Goal: Task Accomplishment & Management: Complete application form

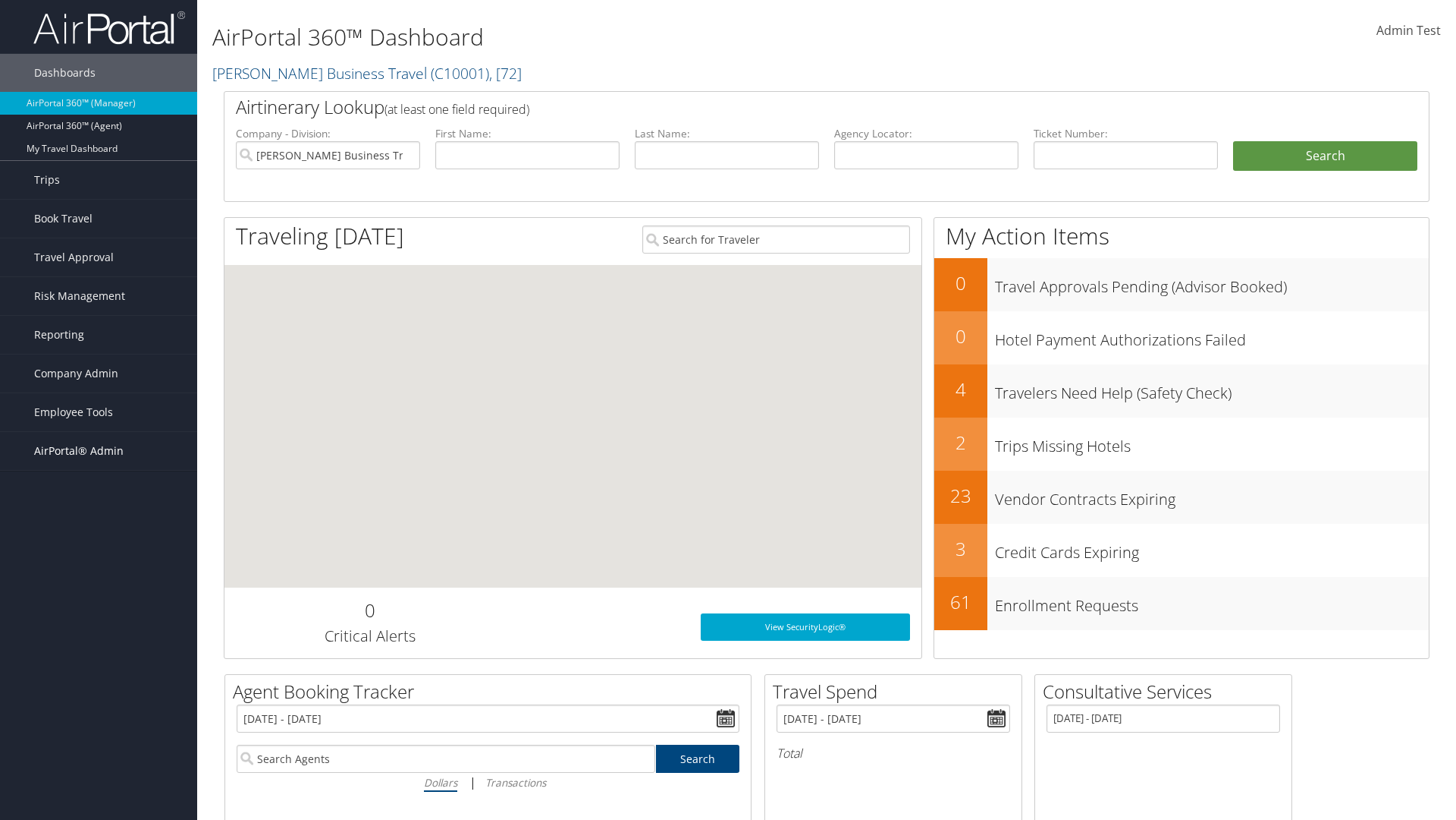
click at [98, 451] on span "AirPortal® Admin" at bounding box center [78, 451] width 89 height 38
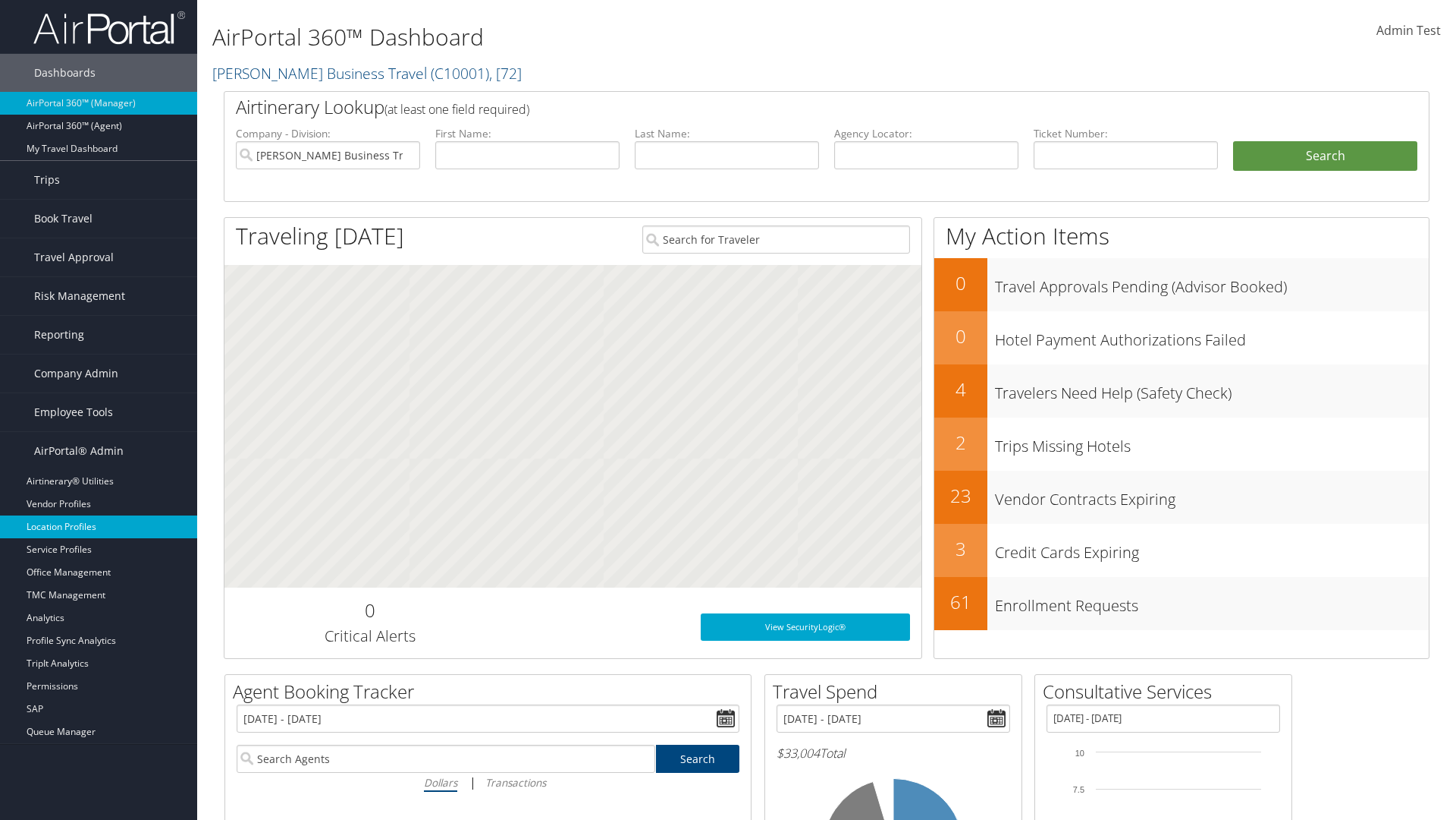
click at [98, 527] on link "Location Profiles" at bounding box center [98, 526] width 197 height 23
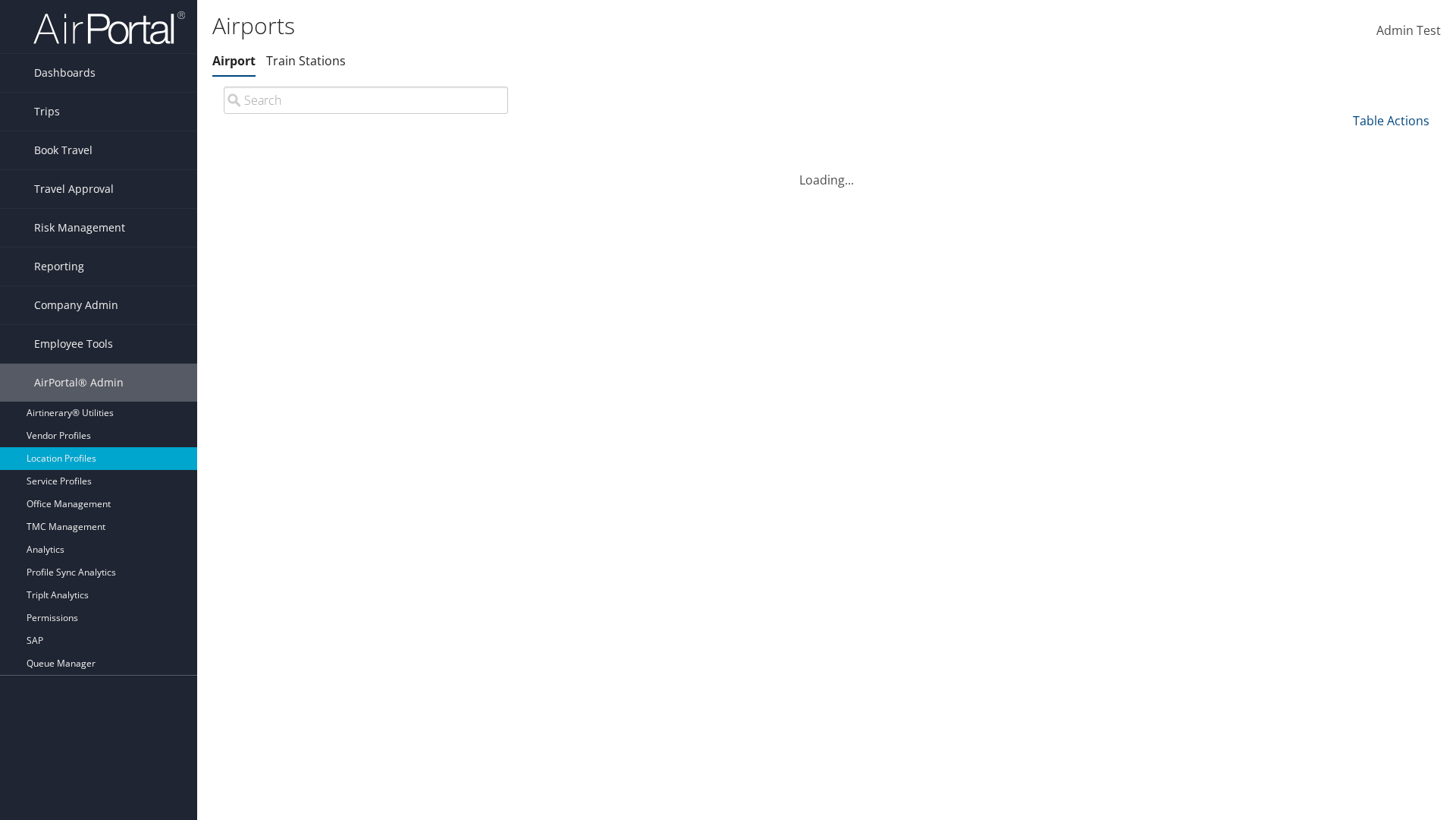
click at [1391, 120] on link "Table Actions" at bounding box center [1391, 120] width 77 height 17
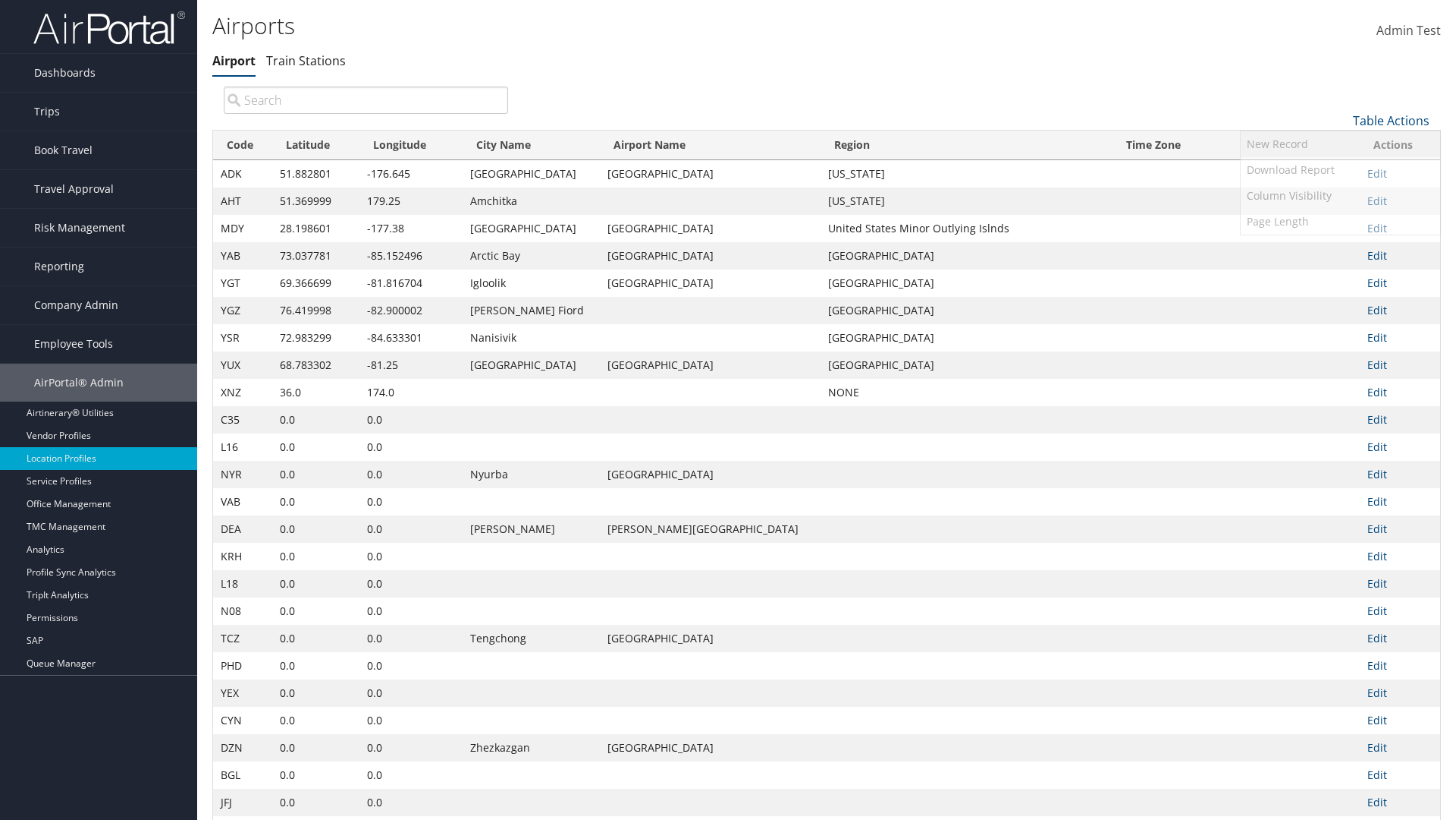
click at [1340, 143] on link "New Record" at bounding box center [1340, 144] width 199 height 26
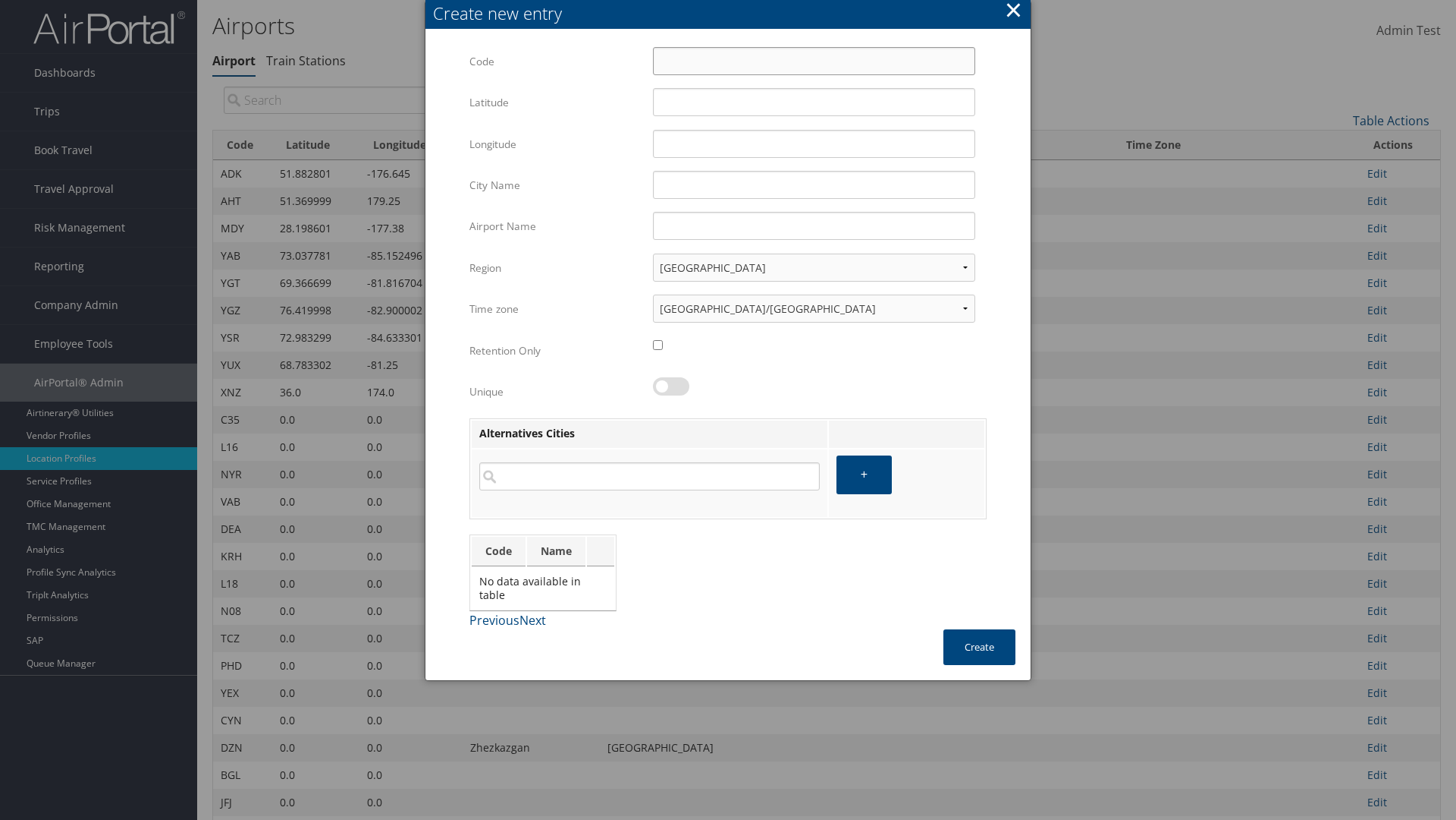
click at [814, 60] on input "Code" at bounding box center [814, 60] width 323 height 28
type input "(N"
click at [814, 102] on input "32.953182" at bounding box center [814, 102] width 323 height 28
type input "32.953182"
click at [814, 143] on input "12.016439" at bounding box center [814, 143] width 323 height 28
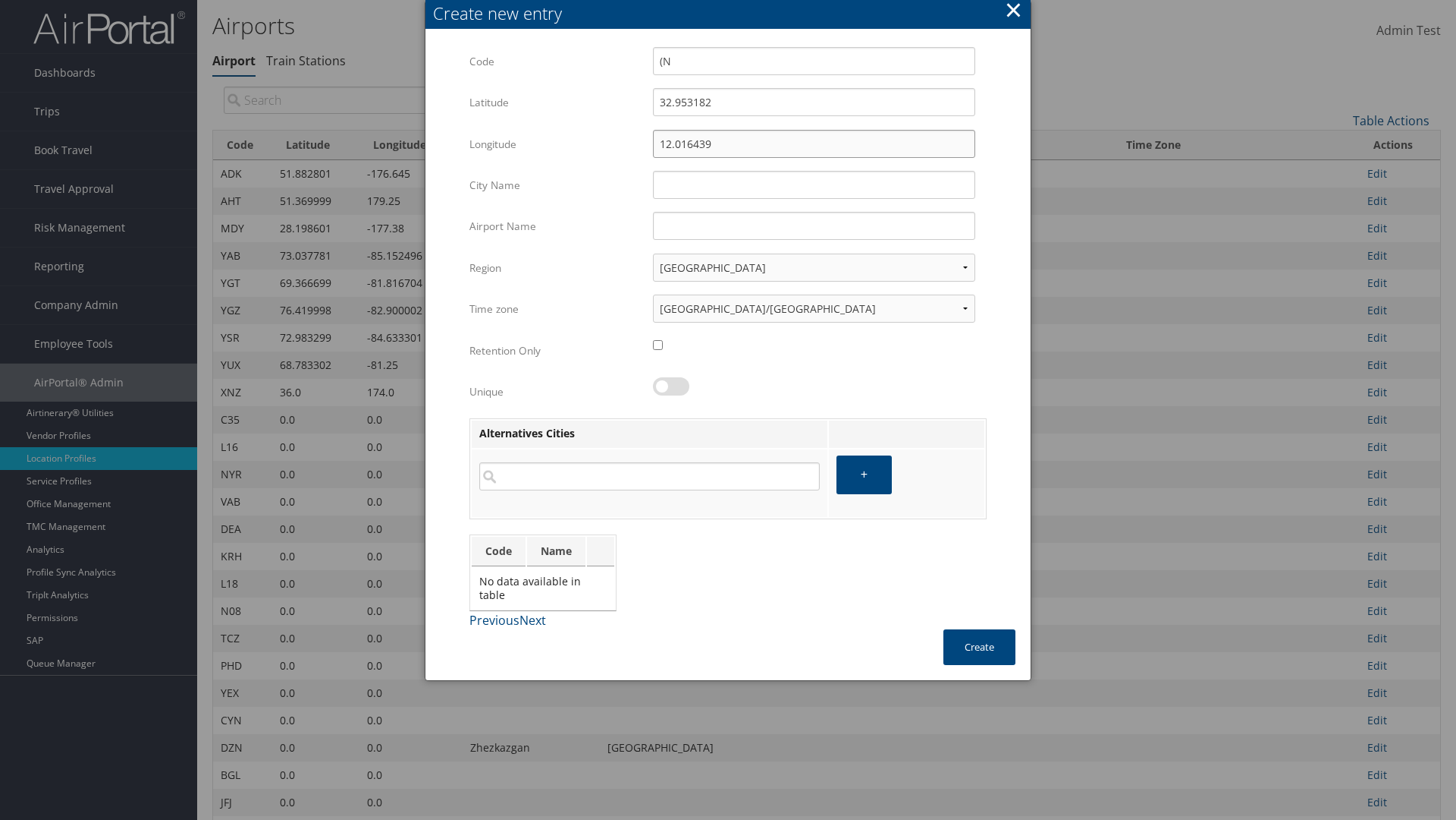
type input "12.016439"
click at [814, 184] on input "City Name" at bounding box center [814, 184] width 323 height 28
type input "Zwara"
type input "(N"
type input "Zwara"
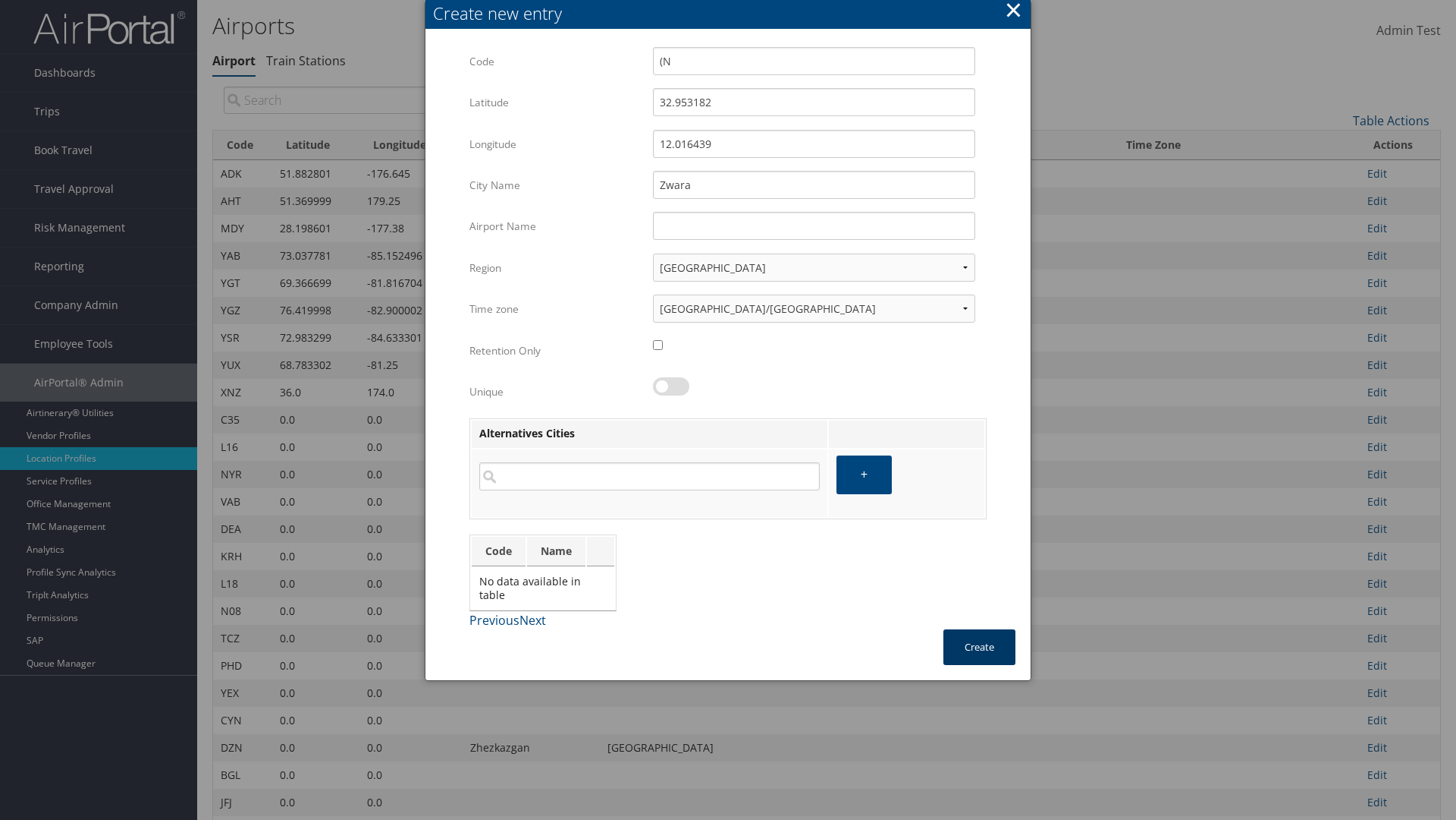
click at [979, 647] on button "Create" at bounding box center [979, 647] width 72 height 36
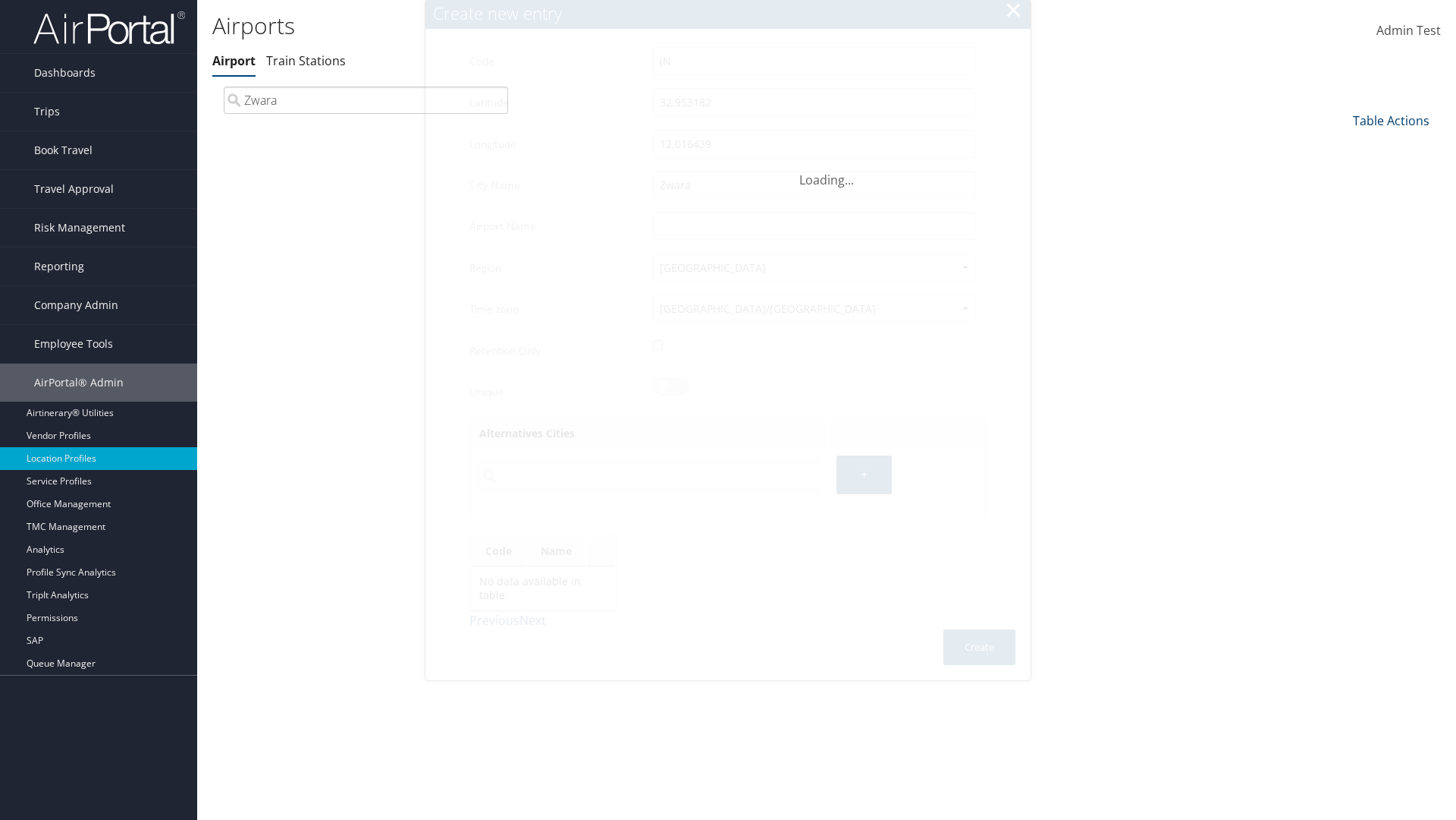
type input "Zwara"
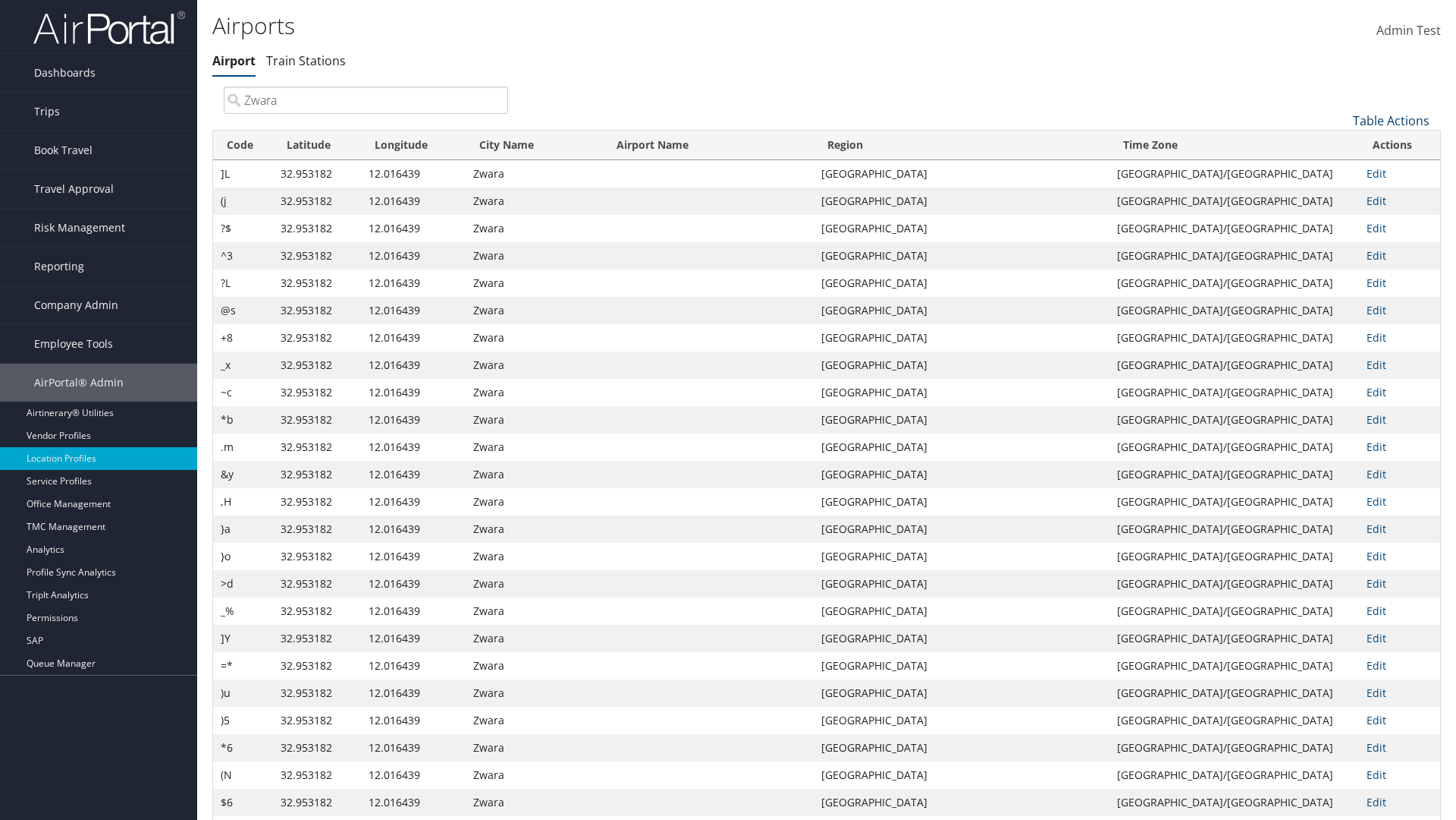
click at [1391, 120] on link "Table Actions" at bounding box center [1391, 120] width 77 height 17
click at [1340, 170] on link "Download Report" at bounding box center [1340, 170] width 199 height 26
click at [1391, 120] on link "Table Actions" at bounding box center [1391, 120] width 77 height 17
click at [1340, 195] on link "Column Visibility" at bounding box center [1340, 196] width 199 height 26
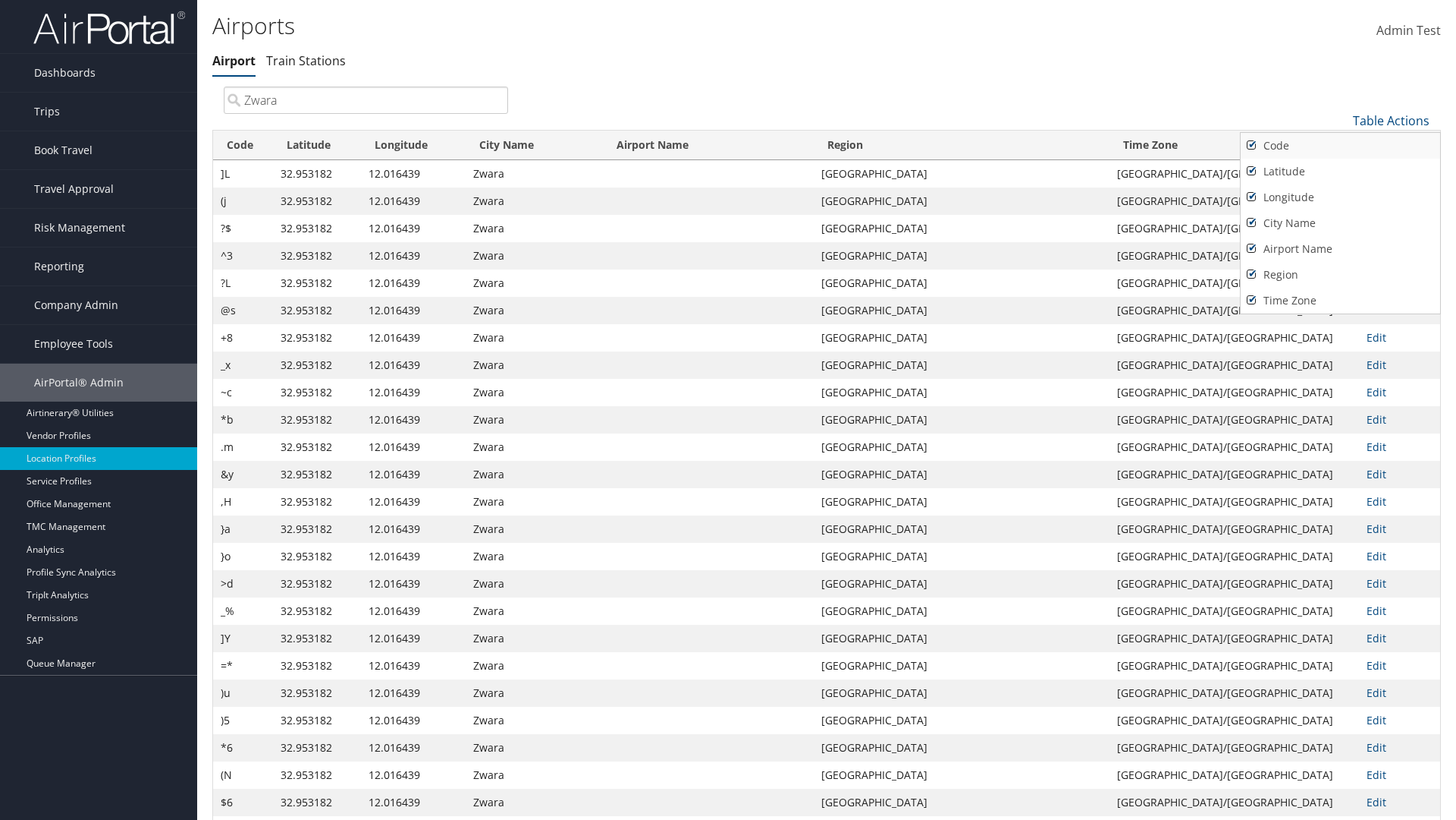
click at [1340, 145] on link "Code" at bounding box center [1340, 145] width 199 height 26
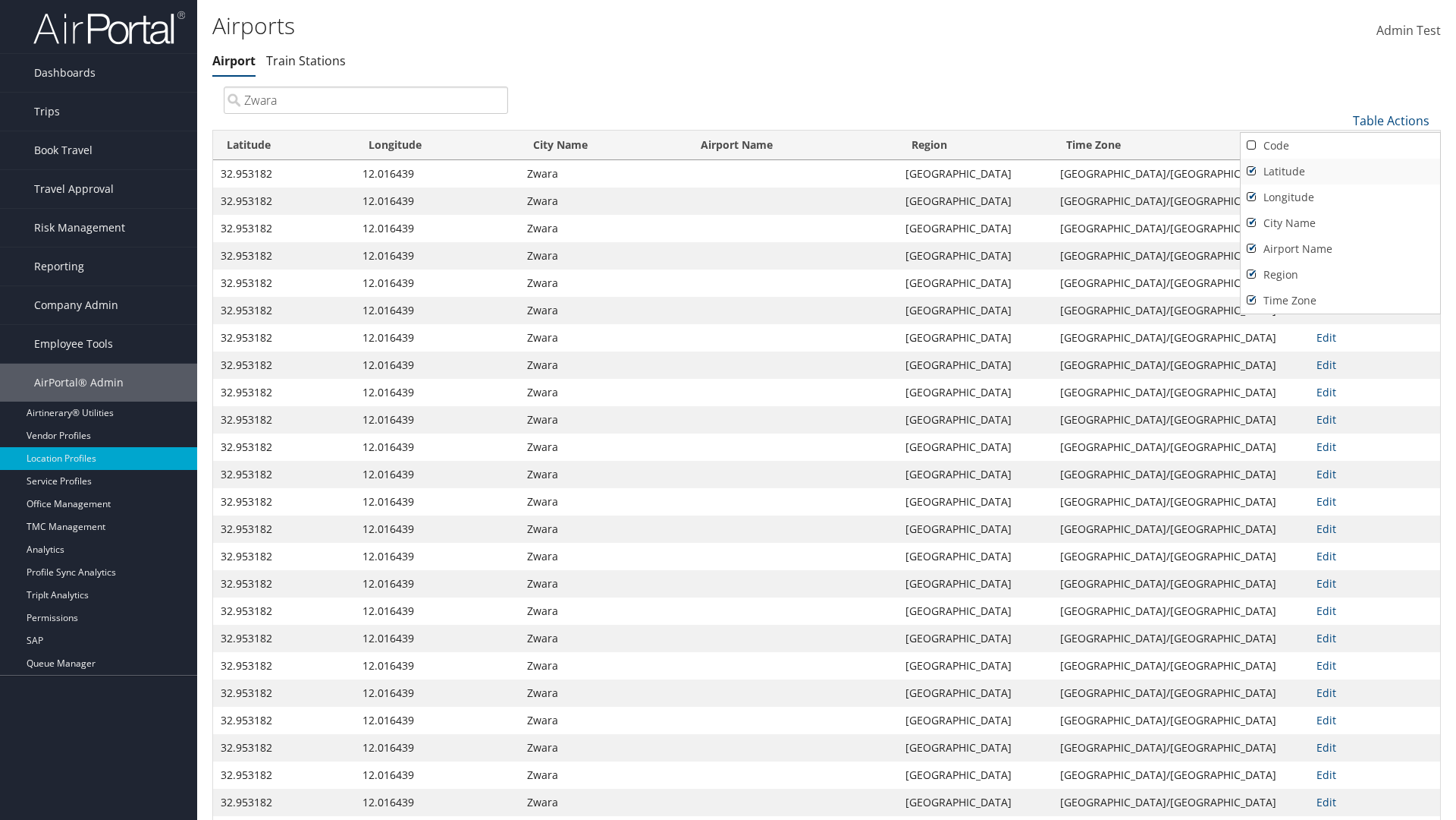
click at [1340, 170] on link "Latitude" at bounding box center [1340, 171] width 199 height 26
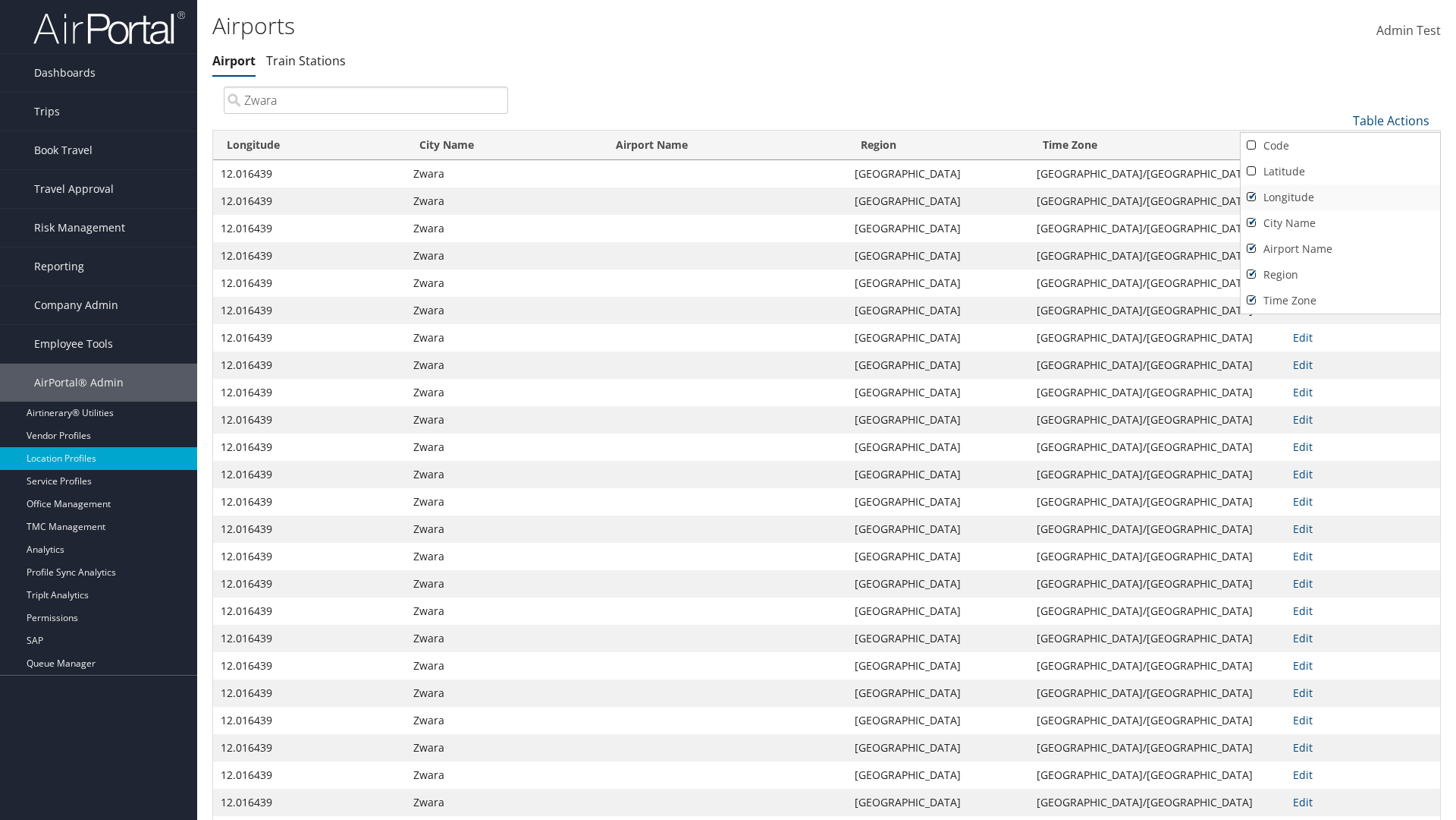
click at [1340, 197] on link "Longitude" at bounding box center [1340, 197] width 199 height 26
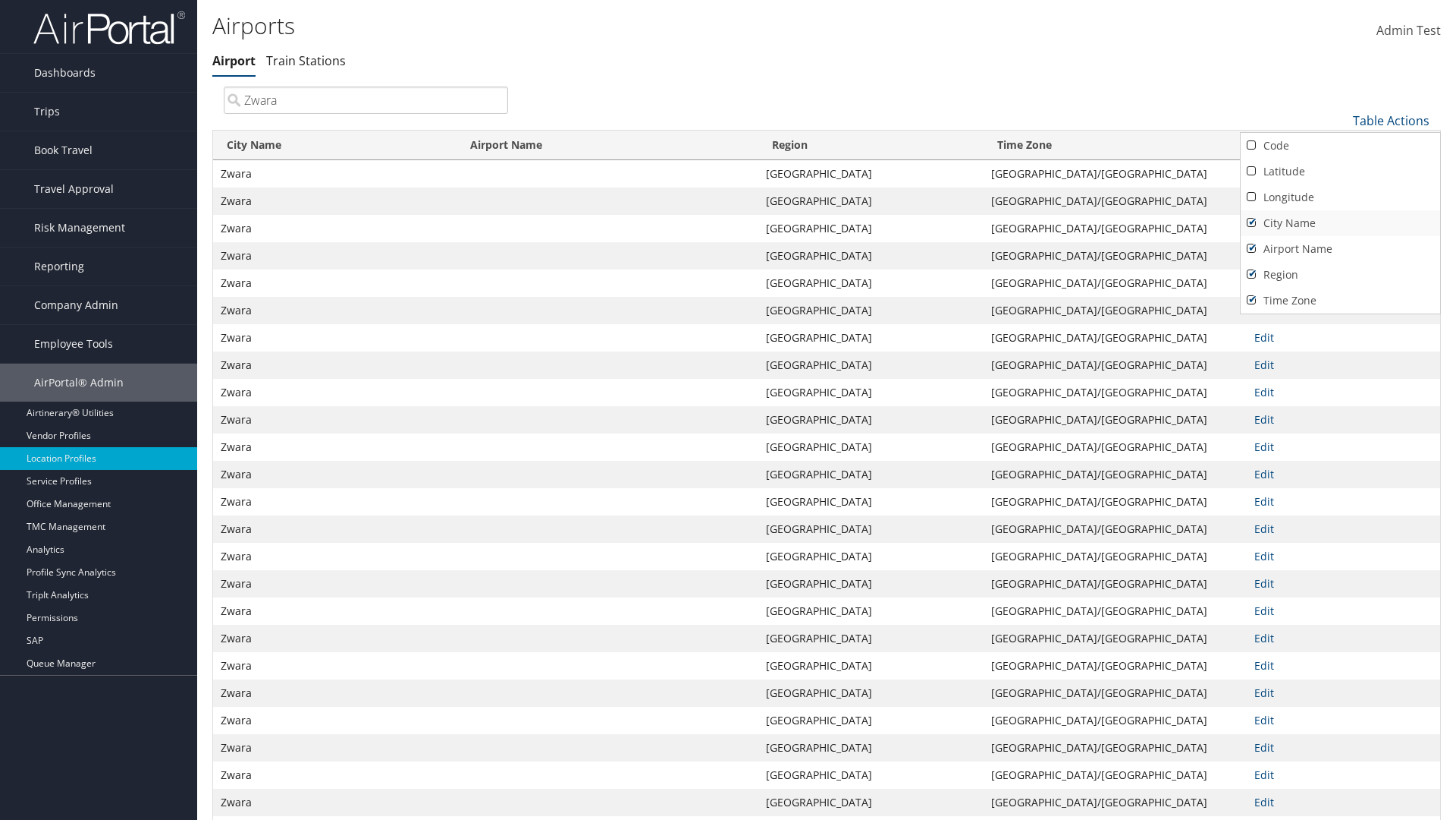
click at [1340, 222] on link "City Name" at bounding box center [1340, 223] width 199 height 26
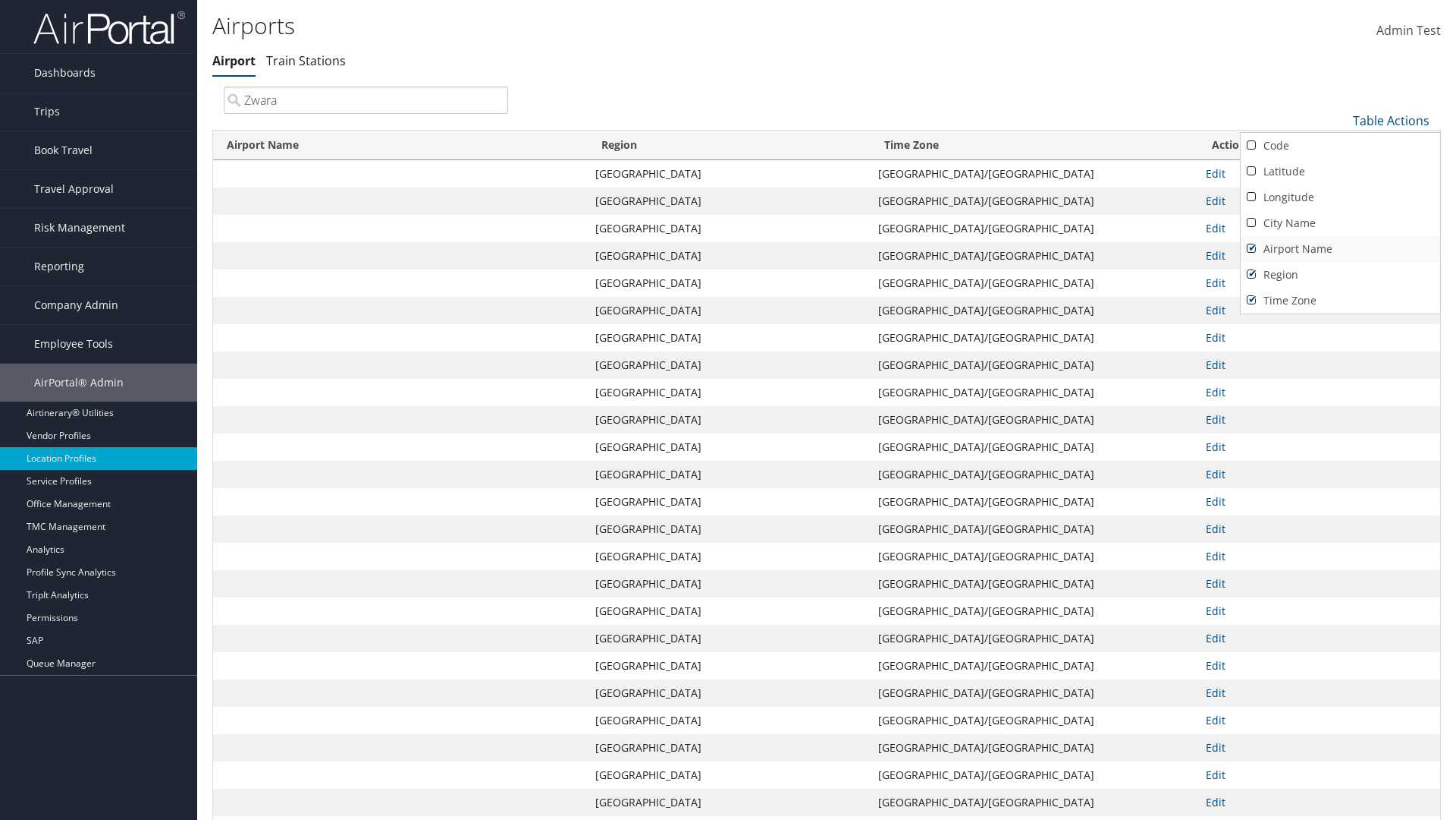
click at [1340, 248] on link "Airport Name" at bounding box center [1340, 249] width 199 height 26
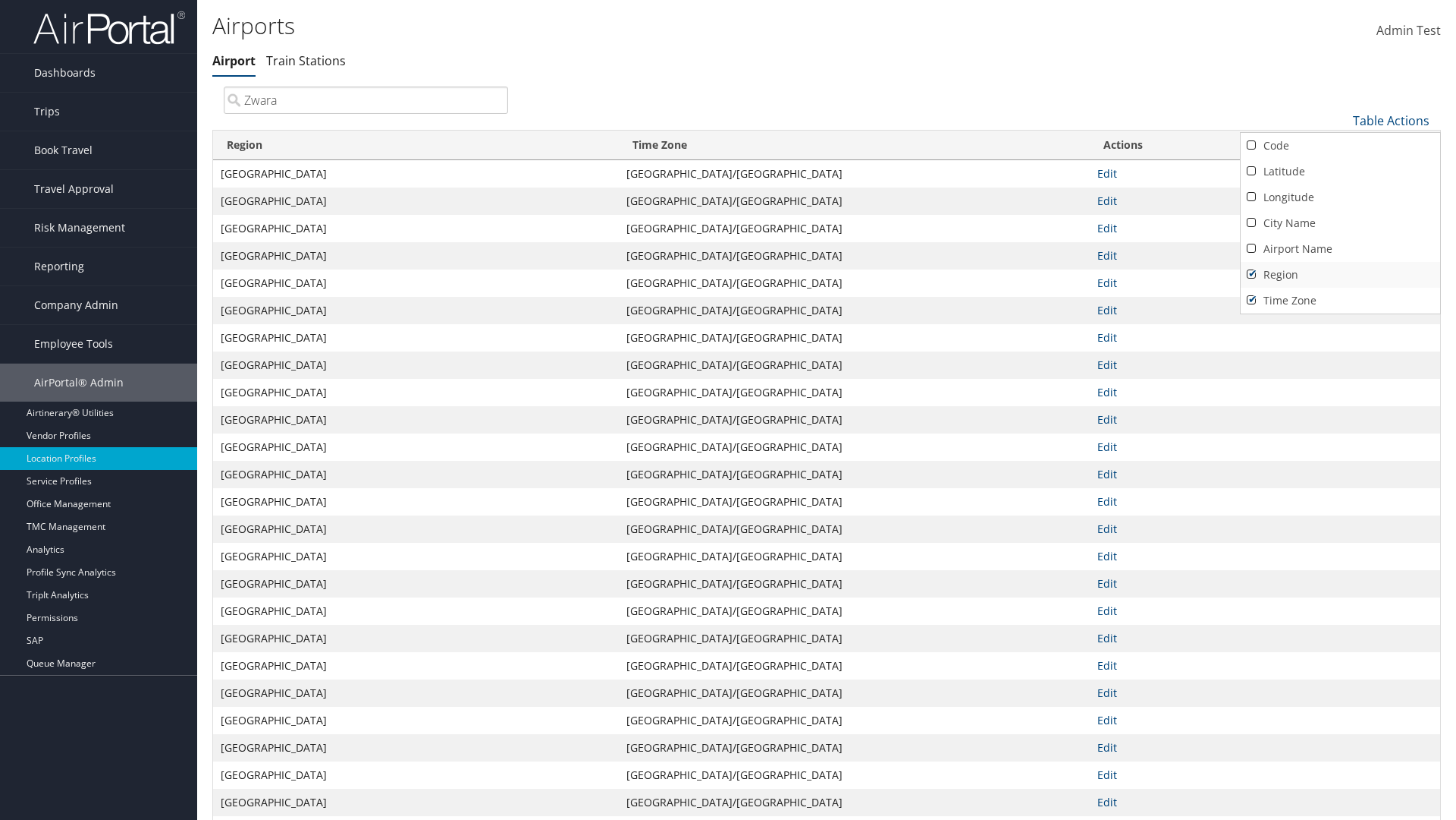
click at [1340, 274] on link "Region" at bounding box center [1340, 274] width 199 height 26
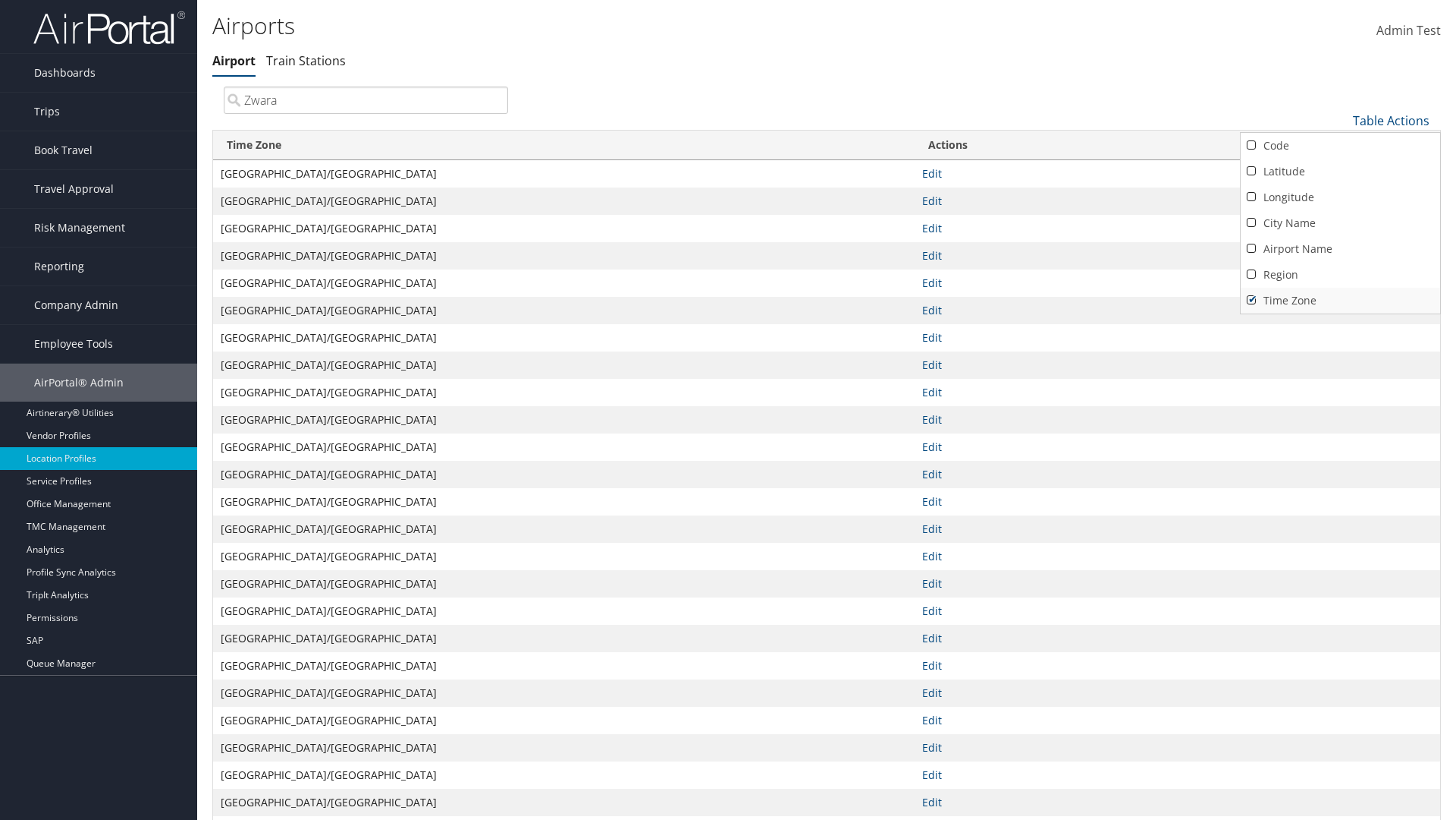
click at [1340, 299] on link "Time Zone" at bounding box center [1340, 300] width 199 height 26
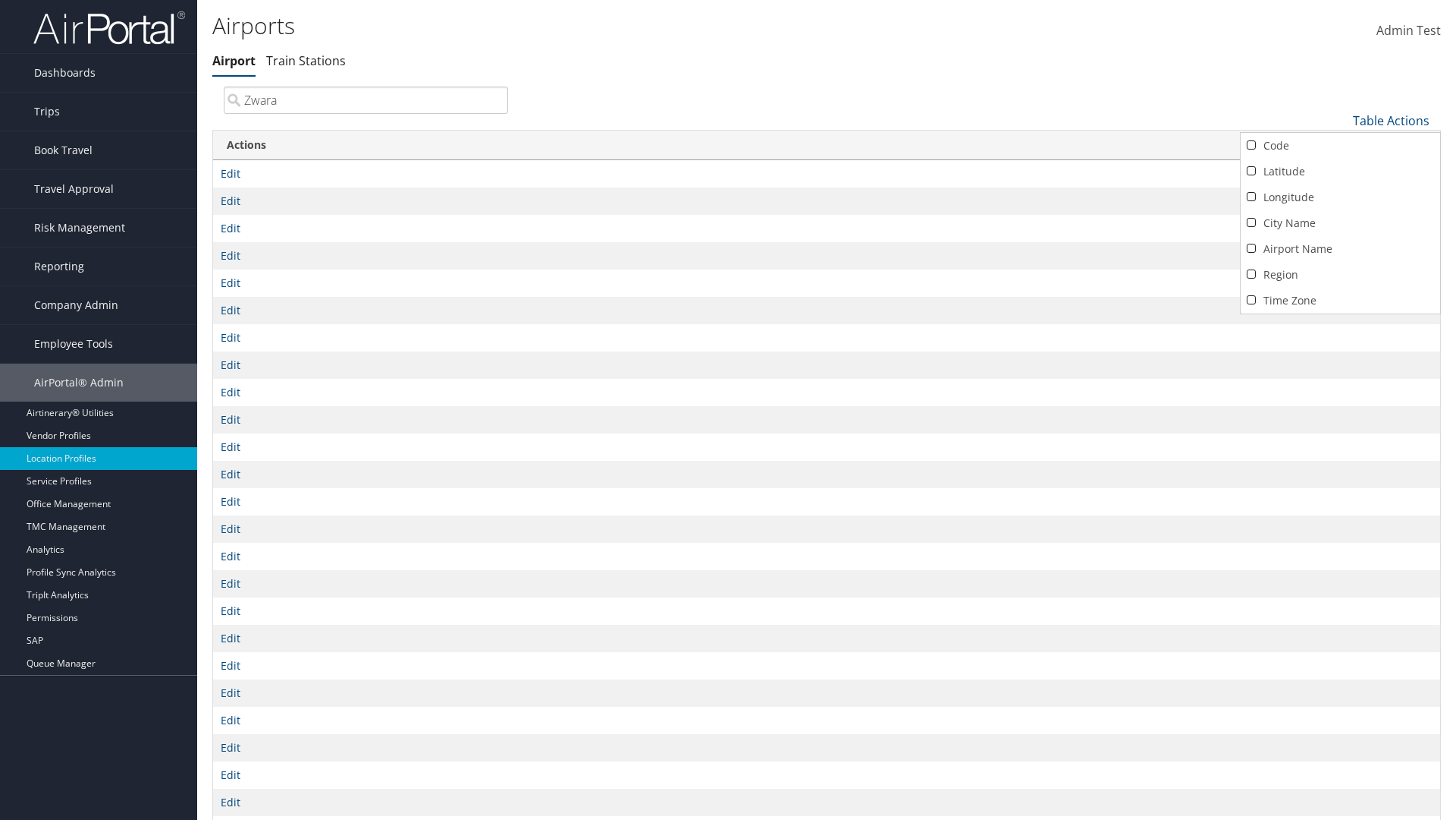
click at [728, 410] on div at bounding box center [728, 410] width 1456 height 820
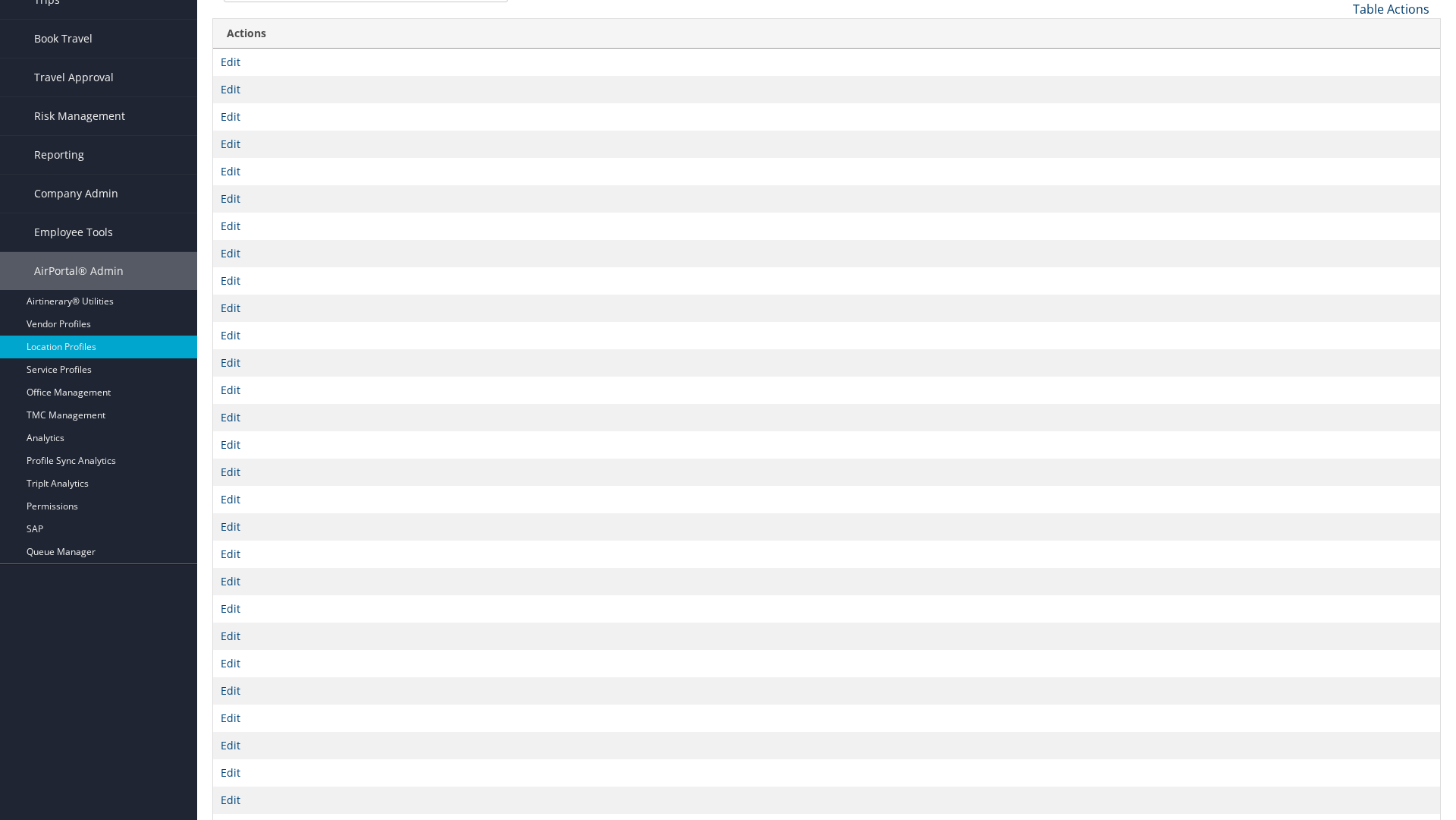
click at [1391, 8] on link "Table Actions" at bounding box center [1391, 9] width 77 height 17
click at [1340, 84] on link "Column Visibility" at bounding box center [1340, 84] width 199 height 26
